Goal: Task Accomplishment & Management: Manage account settings

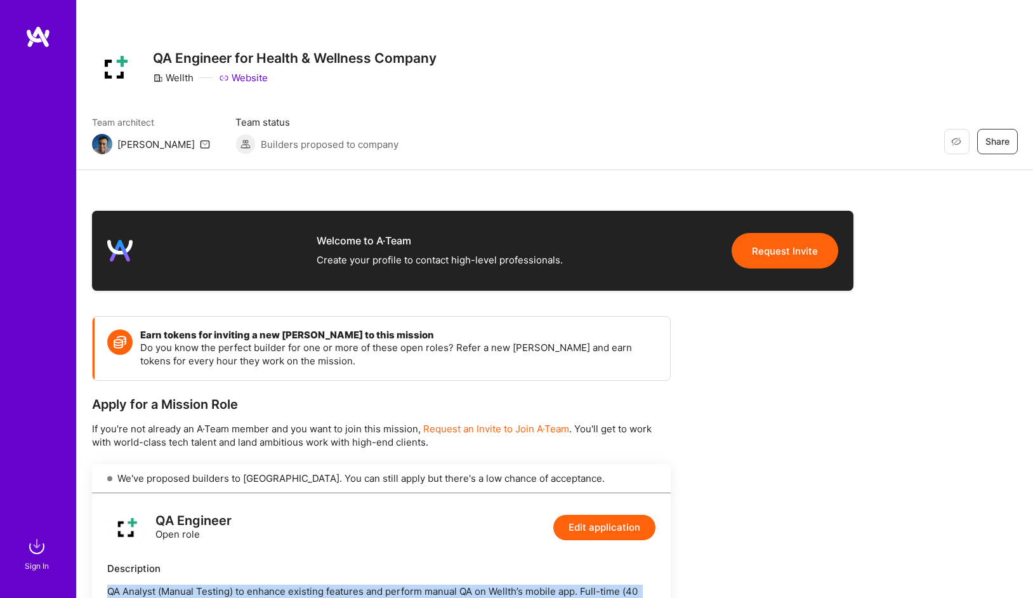
click at [42, 41] on img at bounding box center [37, 36] width 25 height 23
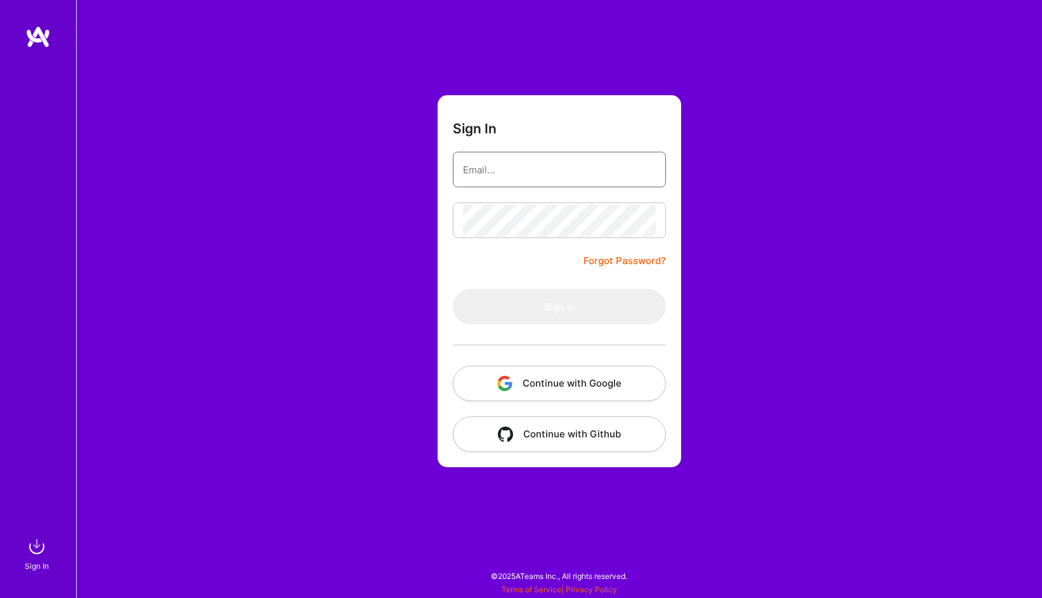
type input "[PERSON_NAME][EMAIL_ADDRESS][DOMAIN_NAME]"
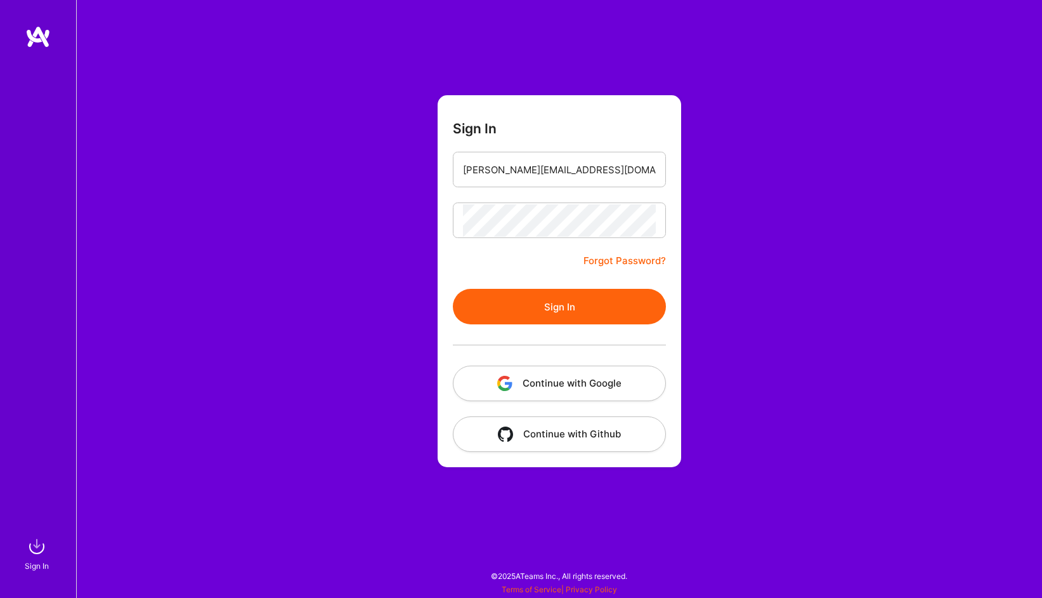
click at [505, 317] on button "Sign In" at bounding box center [559, 307] width 213 height 36
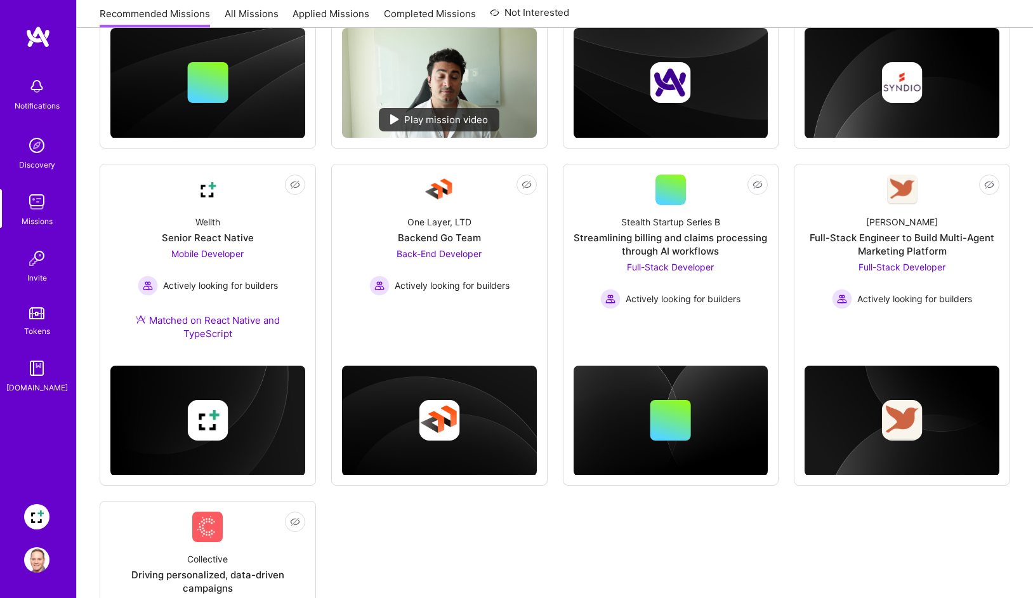
scroll to position [388, 0]
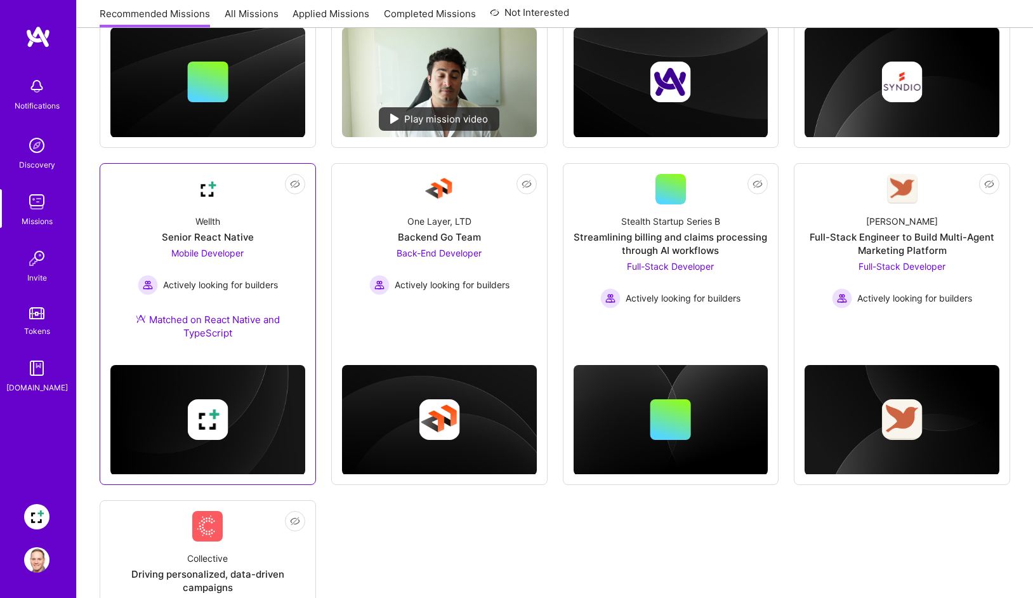
click at [218, 253] on span "Mobile Developer" at bounding box center [207, 252] width 72 height 11
